Goal: Transaction & Acquisition: Purchase product/service

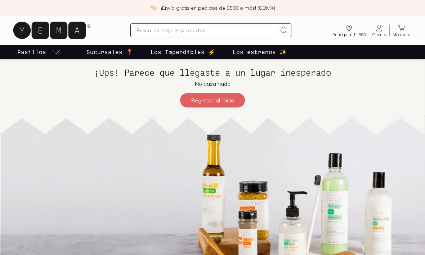
click at [375, 27] on icon at bounding box center [379, 28] width 9 height 9
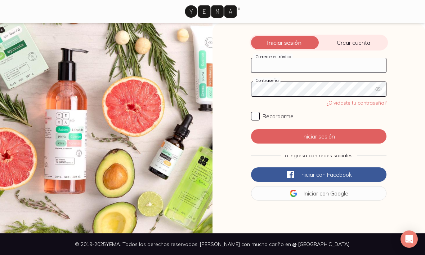
click at [294, 63] on input "Correo electrónico" at bounding box center [319, 65] width 135 height 14
click at [319, 136] on button "Iniciar sesión" at bounding box center [319, 136] width 136 height 14
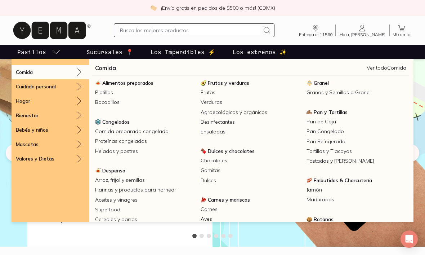
click at [139, 85] on span "Alimentos preparados" at bounding box center [127, 83] width 51 height 6
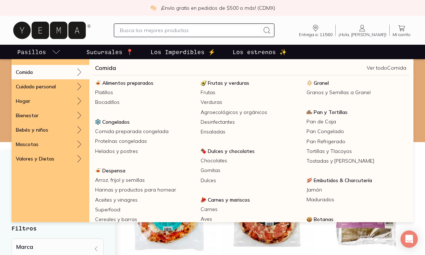
click at [228, 82] on span "Frutas y verduras" at bounding box center [228, 83] width 41 height 6
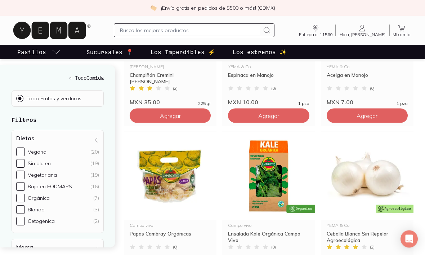
scroll to position [829, 0]
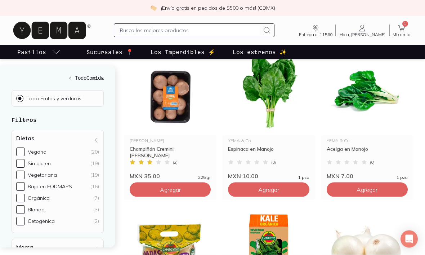
scroll to position [755, 0]
click at [366, 186] on span "Agregar" at bounding box center [367, 189] width 21 height 7
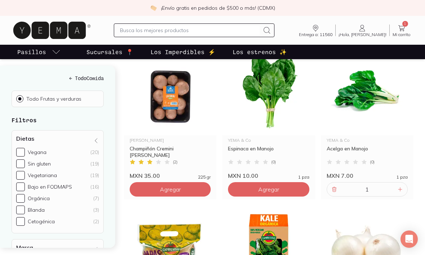
click at [169, 186] on span "Agregar" at bounding box center [170, 189] width 21 height 7
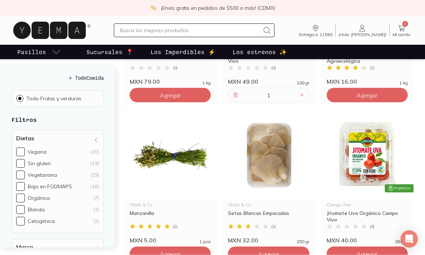
scroll to position [1020, 0]
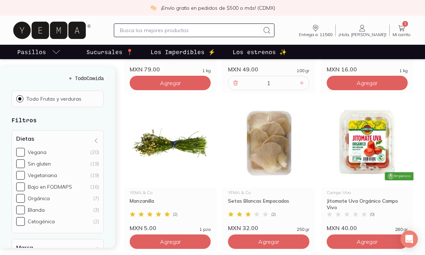
click at [271, 238] on span "Agregar" at bounding box center [268, 241] width 21 height 7
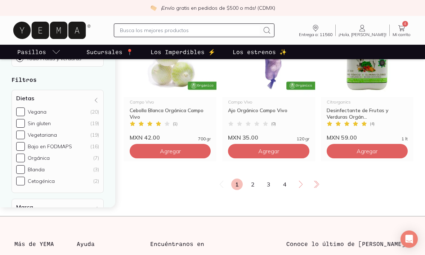
click at [252, 178] on link "2" at bounding box center [253, 184] width 12 height 12
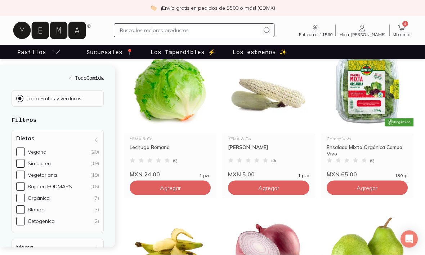
scroll to position [599, 0]
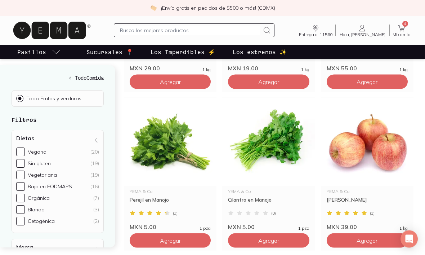
click at [270, 237] on span "Agregar" at bounding box center [268, 240] width 21 height 7
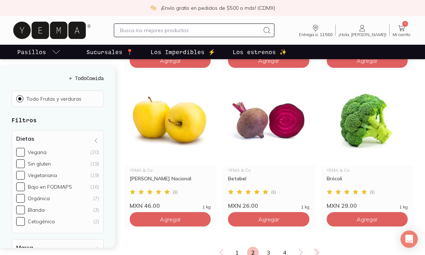
scroll to position [1203, 0]
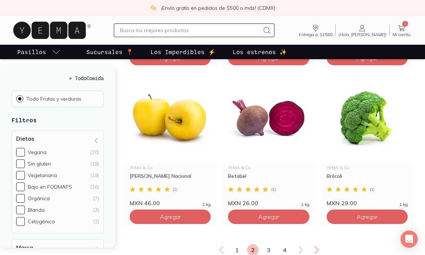
click at [363, 213] on span "Agregar" at bounding box center [367, 216] width 21 height 7
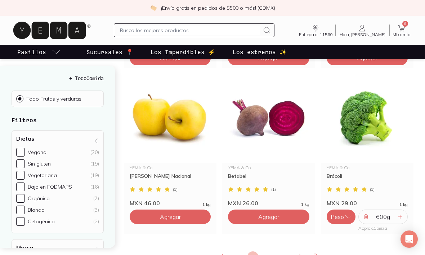
click at [269, 251] on link "3" at bounding box center [269, 257] width 12 height 12
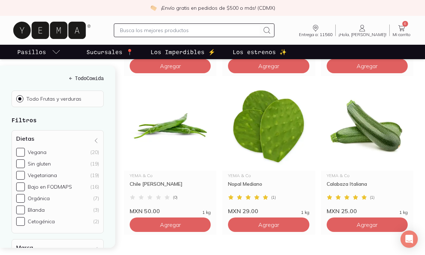
scroll to position [244, 0]
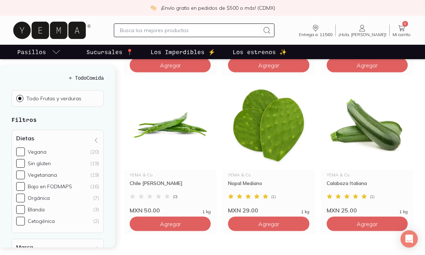
click at [365, 220] on span "Agregar" at bounding box center [367, 223] width 21 height 7
click at [347, 220] on icon "button" at bounding box center [348, 223] width 7 height 7
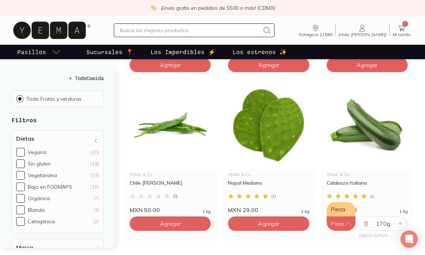
click at [340, 202] on button "Pieza" at bounding box center [341, 209] width 29 height 14
click at [402, 221] on icon at bounding box center [401, 224] width 6 height 6
type input "2"
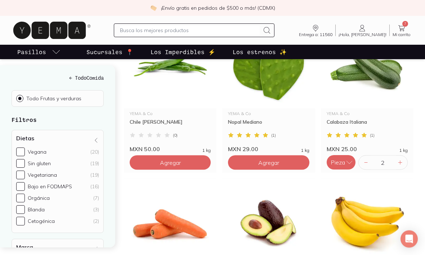
scroll to position [306, 0]
click at [265, 159] on span "Agregar" at bounding box center [268, 162] width 21 height 7
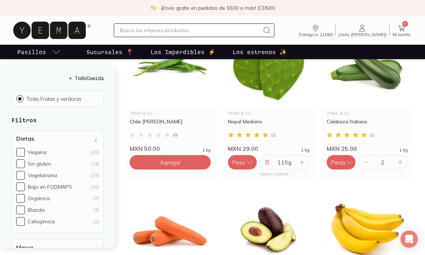
click at [250, 161] on icon "button" at bounding box center [250, 162] width 6 height 3
click at [245, 141] on button "Pieza" at bounding box center [242, 148] width 29 height 14
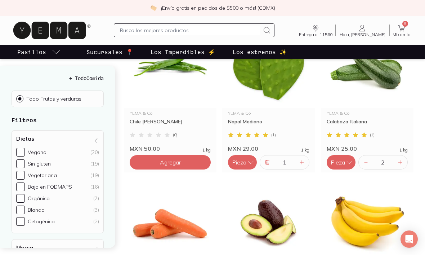
click at [300, 159] on icon at bounding box center [302, 162] width 6 height 6
type input "2"
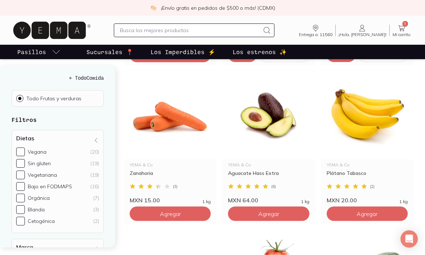
click at [269, 207] on button "Agregar" at bounding box center [268, 214] width 81 height 14
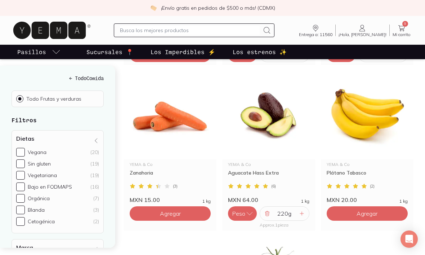
click at [250, 210] on icon "button" at bounding box center [249, 213] width 7 height 7
click at [240, 192] on button "Pieza" at bounding box center [242, 199] width 29 height 14
click at [299, 211] on icon at bounding box center [302, 214] width 6 height 6
type input "2"
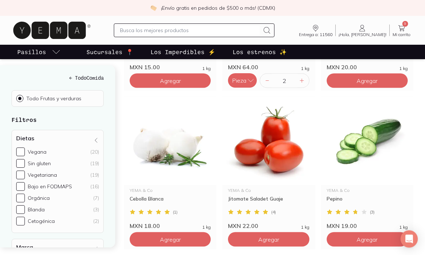
click at [363, 236] on span "Agregar" at bounding box center [367, 239] width 21 height 7
click at [348, 235] on icon "button" at bounding box center [348, 238] width 7 height 7
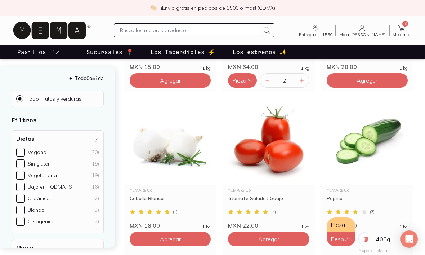
click at [342, 217] on button "Pieza" at bounding box center [341, 224] width 29 height 14
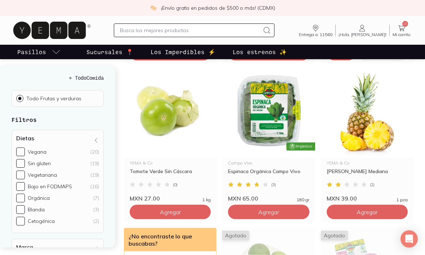
scroll to position [736, 0]
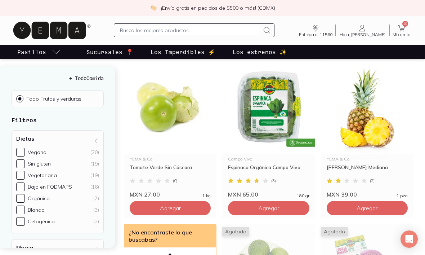
click at [368, 204] on span "Agregar" at bounding box center [367, 207] width 21 height 7
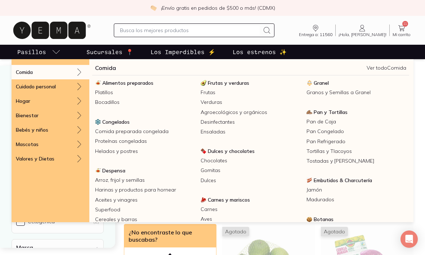
click at [242, 200] on span "Carnes y mariscos" at bounding box center [229, 199] width 42 height 6
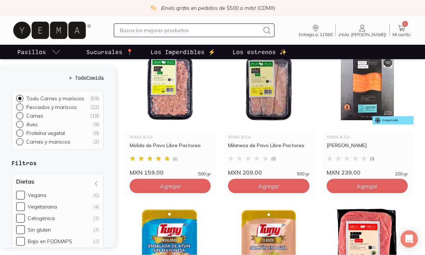
scroll to position [104, 0]
click at [265, 185] on span "Agregar" at bounding box center [268, 185] width 21 height 7
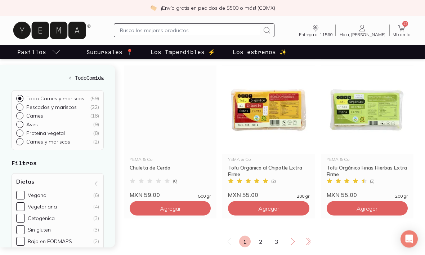
scroll to position [1192, 0]
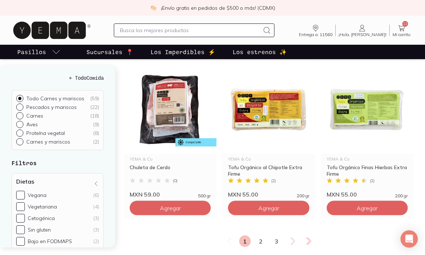
click at [363, 208] on span "Agregar" at bounding box center [367, 207] width 21 height 7
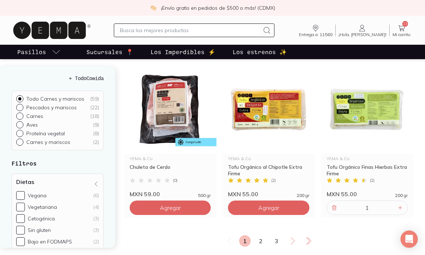
click at [262, 243] on link "2" at bounding box center [261, 241] width 12 height 12
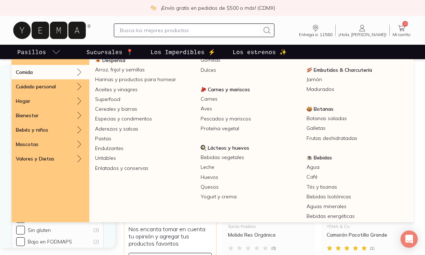
scroll to position [116, 0]
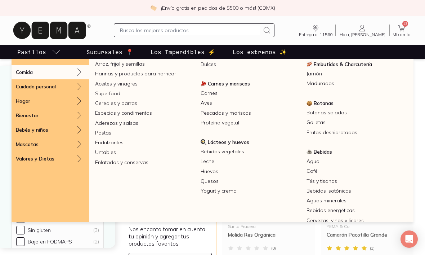
click at [234, 144] on span "Lácteos y huevos" at bounding box center [228, 142] width 41 height 6
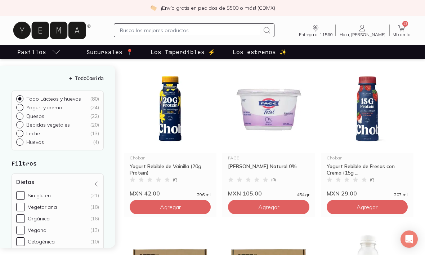
scroll to position [100, 0]
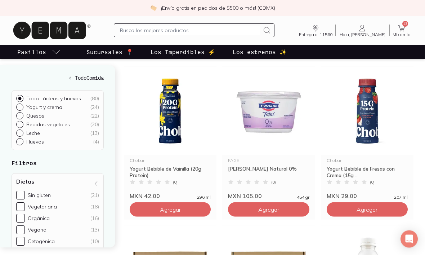
click at [160, 206] on span "Agregar" at bounding box center [170, 209] width 21 height 7
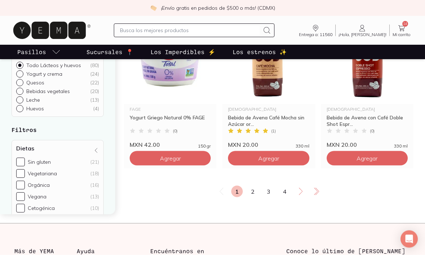
scroll to position [1260, 0]
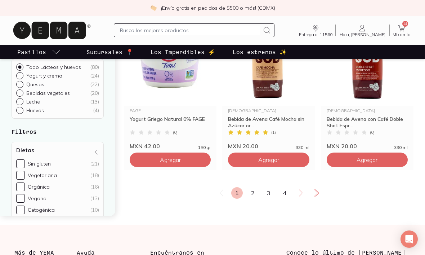
click at [254, 187] on link "2" at bounding box center [253, 193] width 12 height 12
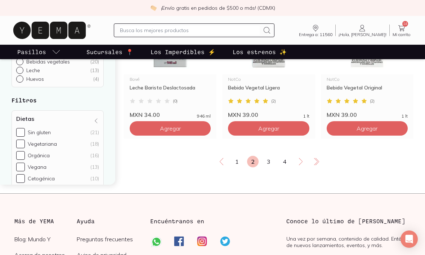
click at [269, 156] on link "3" at bounding box center [269, 162] width 12 height 12
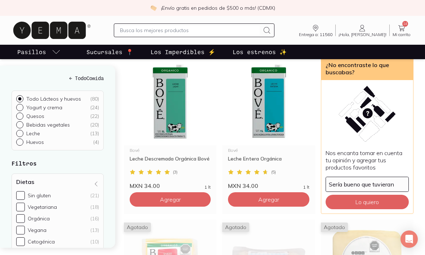
scroll to position [1059, 0]
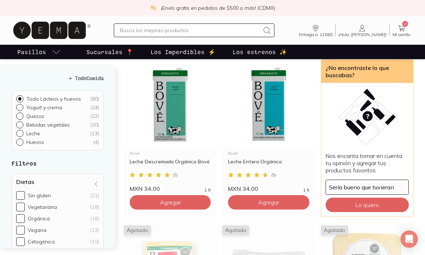
click at [269, 199] on span "Agregar" at bounding box center [268, 202] width 21 height 7
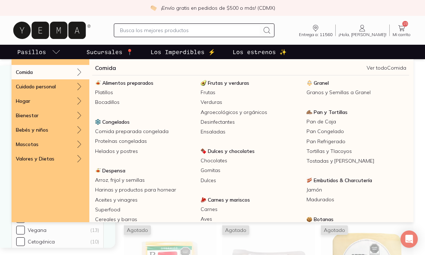
scroll to position [0, 0]
click at [402, 27] on icon at bounding box center [402, 28] width 9 height 9
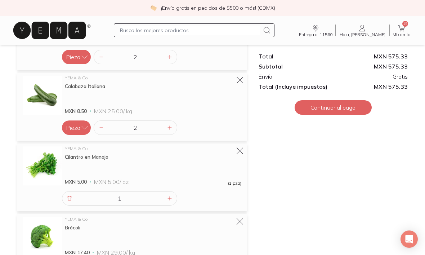
scroll to position [765, 0]
click at [331, 106] on button "Continuar al pago" at bounding box center [333, 107] width 77 height 14
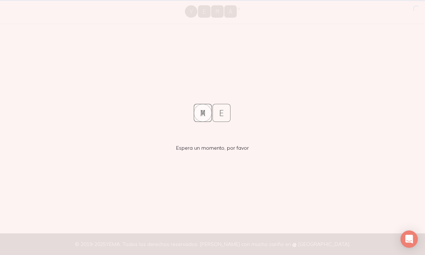
scroll to position [24, 0]
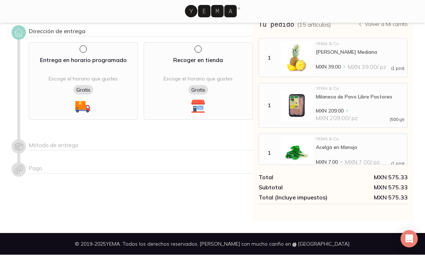
click at [81, 46] on input "radio" at bounding box center [83, 49] width 6 height 6
radio input "true"
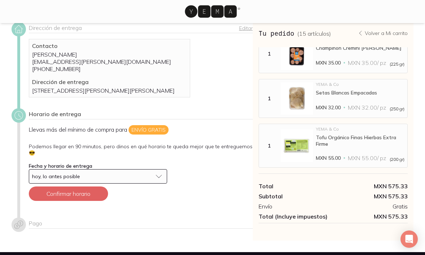
click at [72, 194] on button "Confirmar horario" at bounding box center [68, 193] width 79 height 14
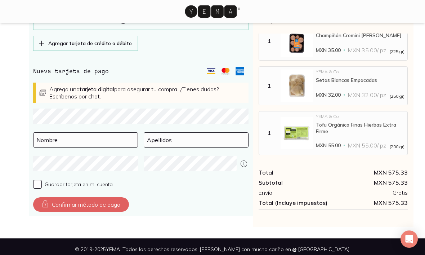
scroll to position [311, 0]
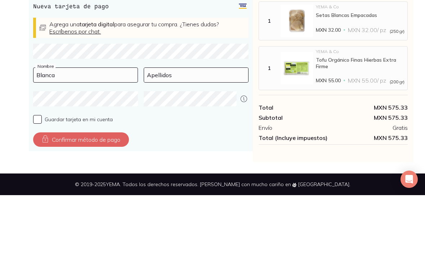
type input "Blanca"
click at [164, 128] on input at bounding box center [196, 135] width 104 height 14
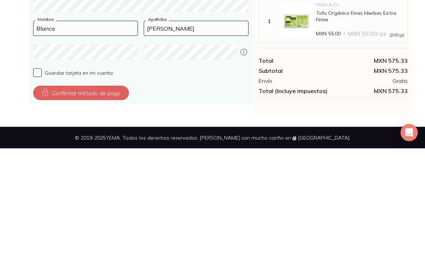
type input "[PERSON_NAME]"
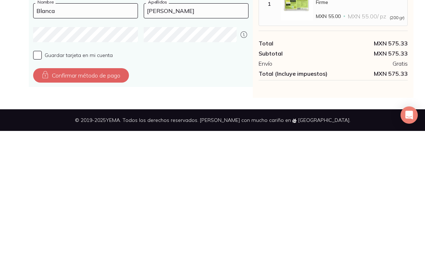
click at [93, 192] on button "Confirmar método de pago" at bounding box center [81, 199] width 96 height 14
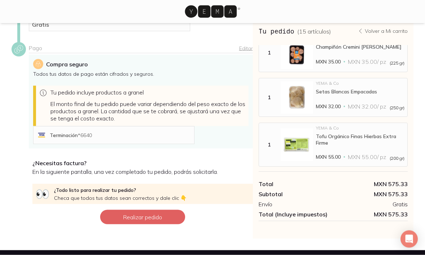
scroll to position [153, 0]
click at [141, 224] on button "Realizar pedido" at bounding box center [142, 217] width 85 height 14
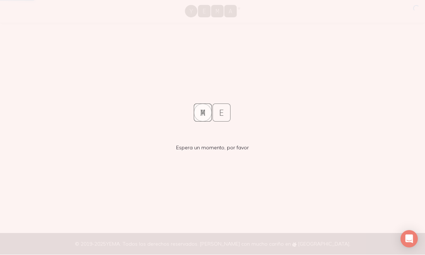
scroll to position [0, 0]
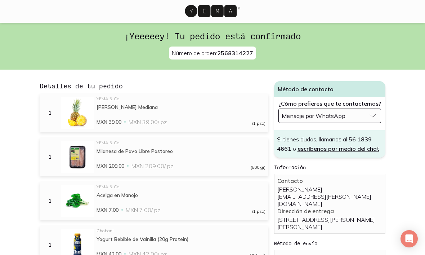
scroll to position [0, 0]
